Goal: Entertainment & Leisure: Consume media (video, audio)

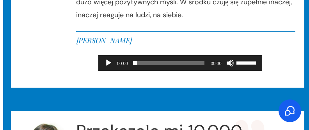
scroll to position [1613, 0]
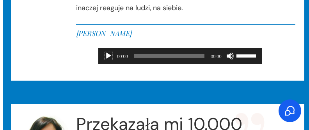
click at [106, 55] on button "Odtwórz" at bounding box center [109, 56] width 8 height 8
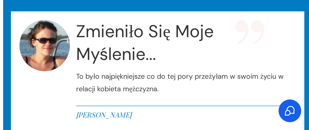
scroll to position [1379, 0]
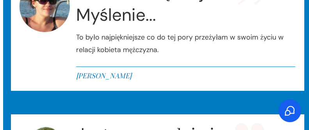
click at [93, 71] on em "[PERSON_NAME]" at bounding box center [103, 75] width 55 height 9
click at [97, 61] on div "Zmieniło Się Moje Myślenie... To było najpiękniejsze co do tej pory przeżyłam…" at bounding box center [186, 31] width 220 height 101
click at [95, 63] on div "Zmieniło Się Moje Myślenie... To było najpiękniejsze co do tej pory przeżyłam…" at bounding box center [186, 31] width 220 height 101
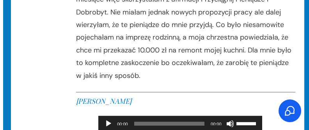
scroll to position [1848, 0]
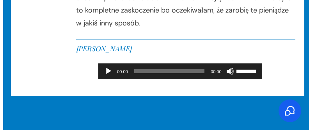
click at [106, 75] on div "Odtwarzacz plików dźwiękowych" at bounding box center [108, 71] width 13 height 16
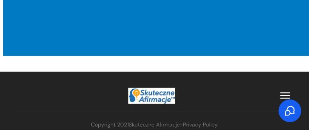
scroll to position [1953, 0]
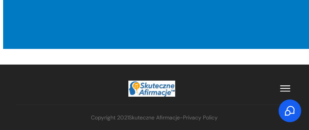
click at [285, 86] on icon at bounding box center [286, 88] width 10 height 10
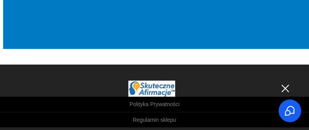
click at [285, 87] on icon at bounding box center [285, 88] width 7 height 7
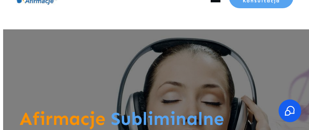
scroll to position [0, 0]
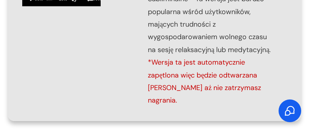
scroll to position [351, 0]
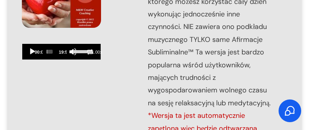
click at [33, 52] on button "Play" at bounding box center [33, 52] width 8 height 8
click at [33, 50] on button "Pause" at bounding box center [33, 52] width 8 height 8
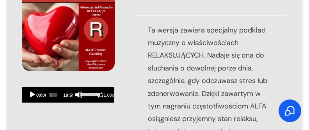
scroll to position [586, 0]
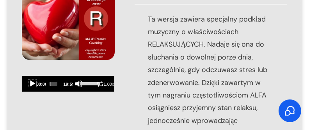
click at [32, 85] on button "Play" at bounding box center [33, 84] width 8 height 8
click at [32, 85] on button "Pause" at bounding box center [33, 84] width 8 height 8
click at [30, 83] on button "Play" at bounding box center [33, 84] width 8 height 8
click at [33, 84] on button "Pause" at bounding box center [33, 84] width 8 height 8
click at [33, 84] on button "Play" at bounding box center [33, 84] width 8 height 8
